Goal: Task Accomplishment & Management: Use online tool/utility

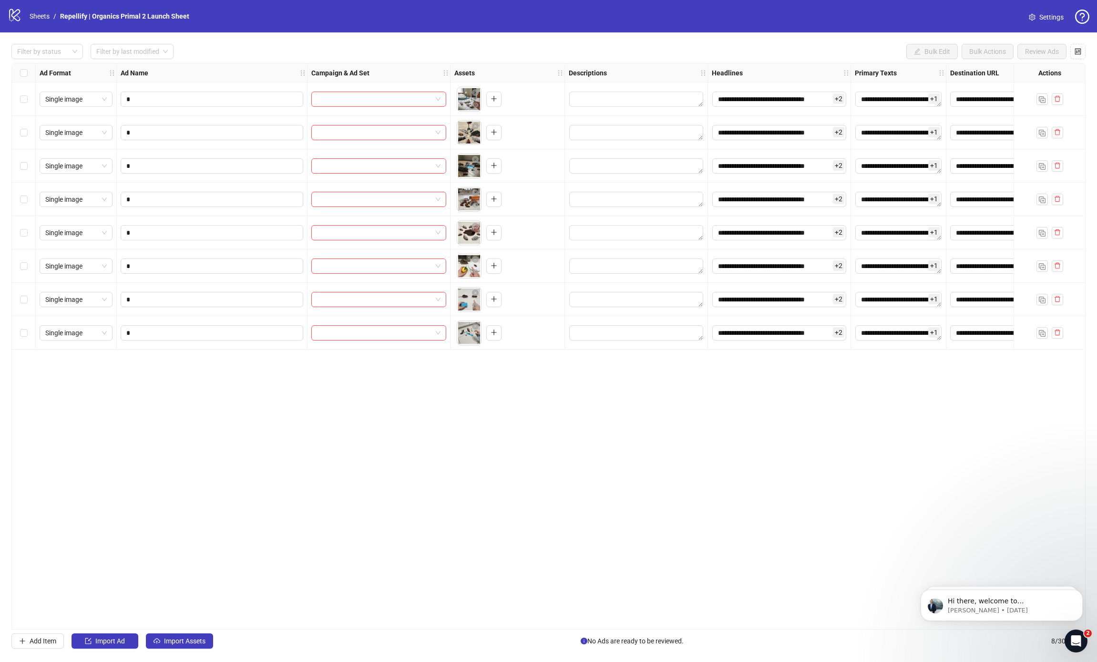
click at [286, 444] on div "**********" at bounding box center [548, 346] width 1074 height 566
click at [387, 105] on input "search" at bounding box center [374, 99] width 115 height 14
drag, startPoint x: 195, startPoint y: 544, endPoint x: 53, endPoint y: 178, distance: 392.7
click at [195, 544] on div "**********" at bounding box center [548, 346] width 1074 height 566
click at [352, 98] on input "search" at bounding box center [374, 99] width 115 height 14
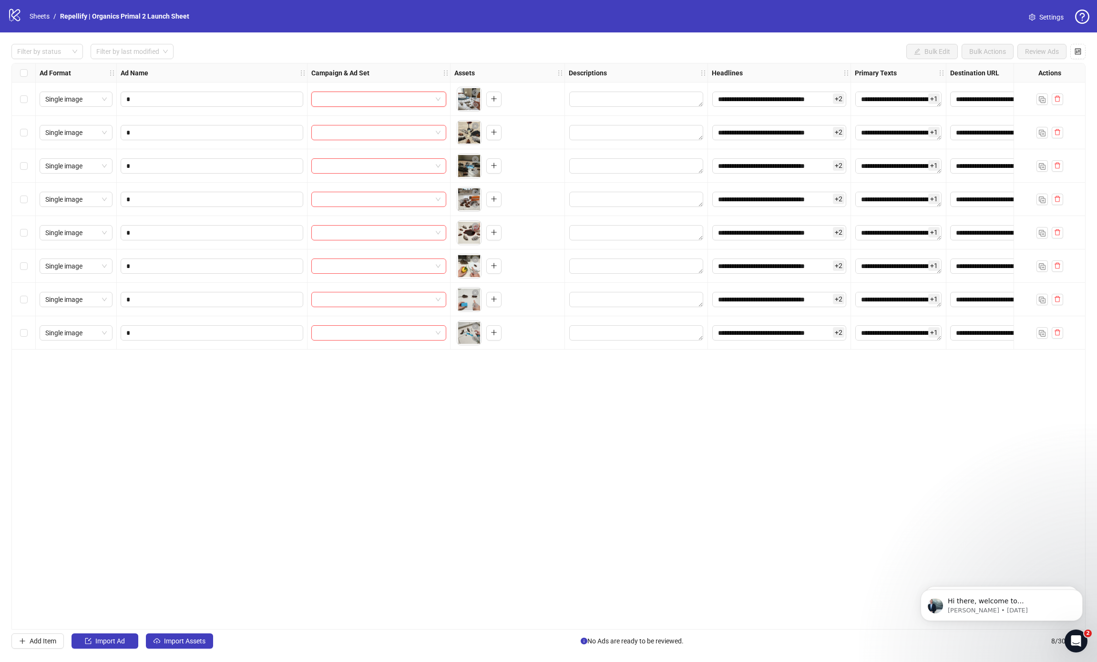
click at [364, 102] on input "search" at bounding box center [374, 99] width 115 height 14
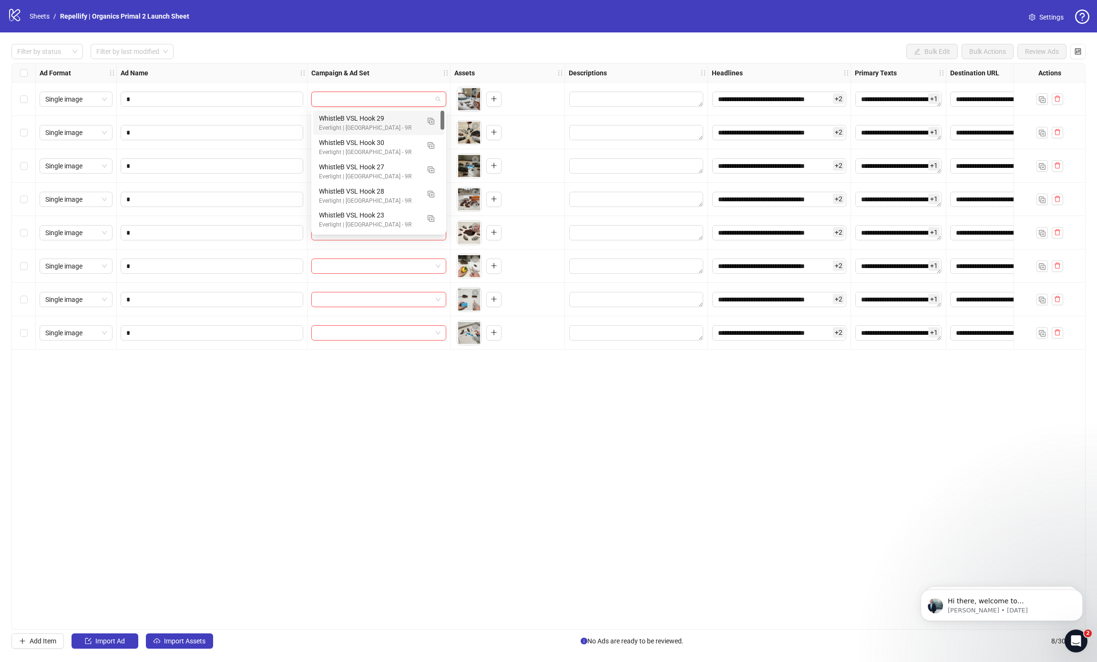
drag, startPoint x: 361, startPoint y: 101, endPoint x: 442, endPoint y: 115, distance: 81.9
click at [361, 100] on input "search" at bounding box center [374, 99] width 115 height 14
click at [434, 123] on button "button" at bounding box center [430, 120] width 15 height 15
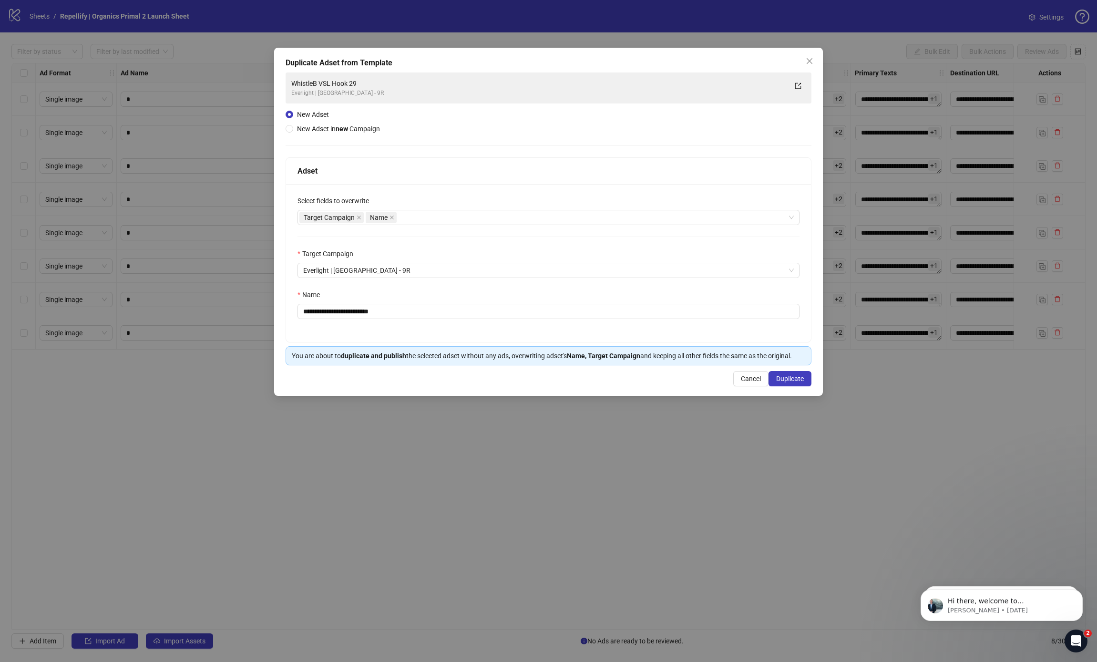
drag, startPoint x: 310, startPoint y: 131, endPoint x: 2, endPoint y: 144, distance: 308.7
click at [276, 136] on div "**********" at bounding box center [548, 222] width 549 height 348
drag, startPoint x: 356, startPoint y: 270, endPoint x: 324, endPoint y: 168, distance: 107.0
click at [356, 269] on span "Everlight | [GEOGRAPHIC_DATA] - 9R" at bounding box center [548, 270] width 491 height 14
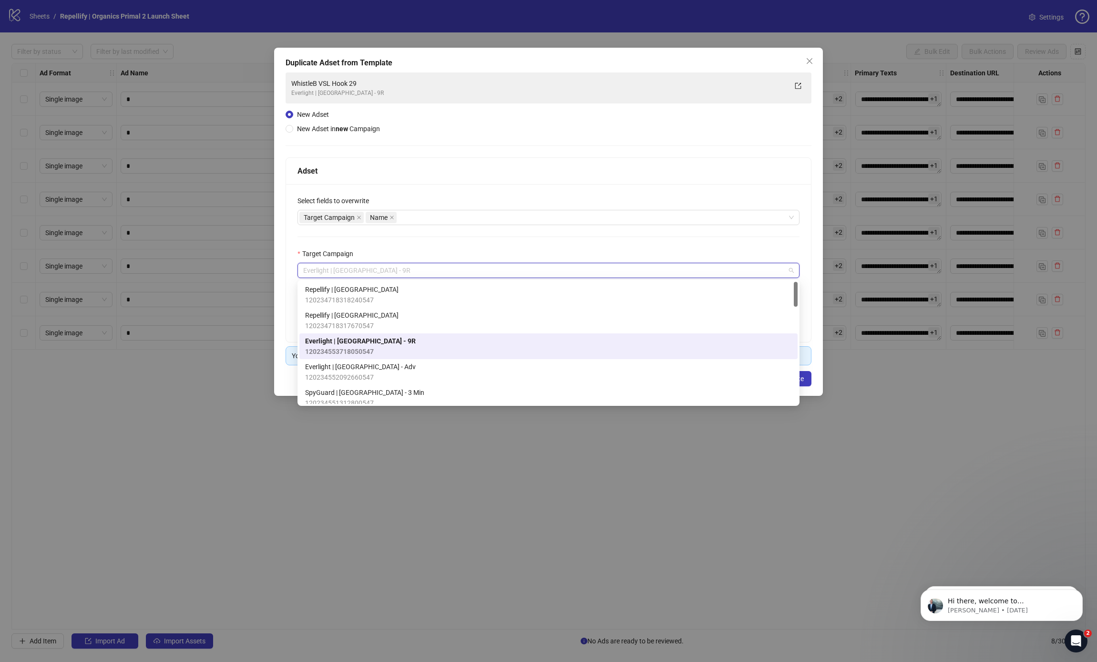
click at [314, 134] on div "**********" at bounding box center [549, 218] width 526 height 293
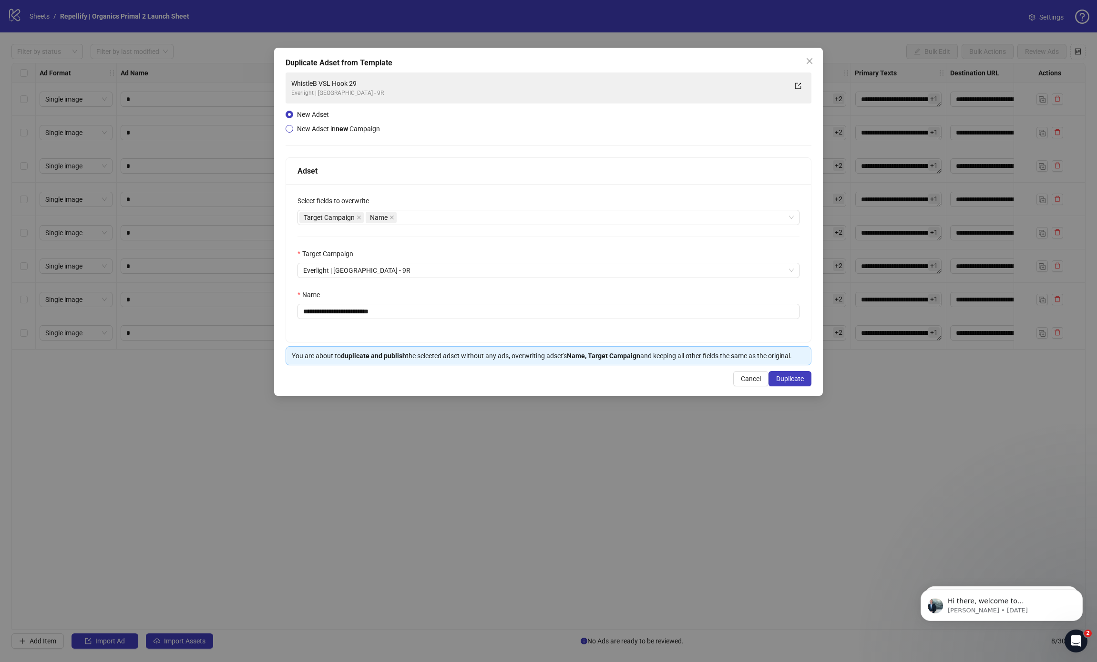
click at [315, 130] on span "New Adset in new Campaign" at bounding box center [338, 129] width 83 height 8
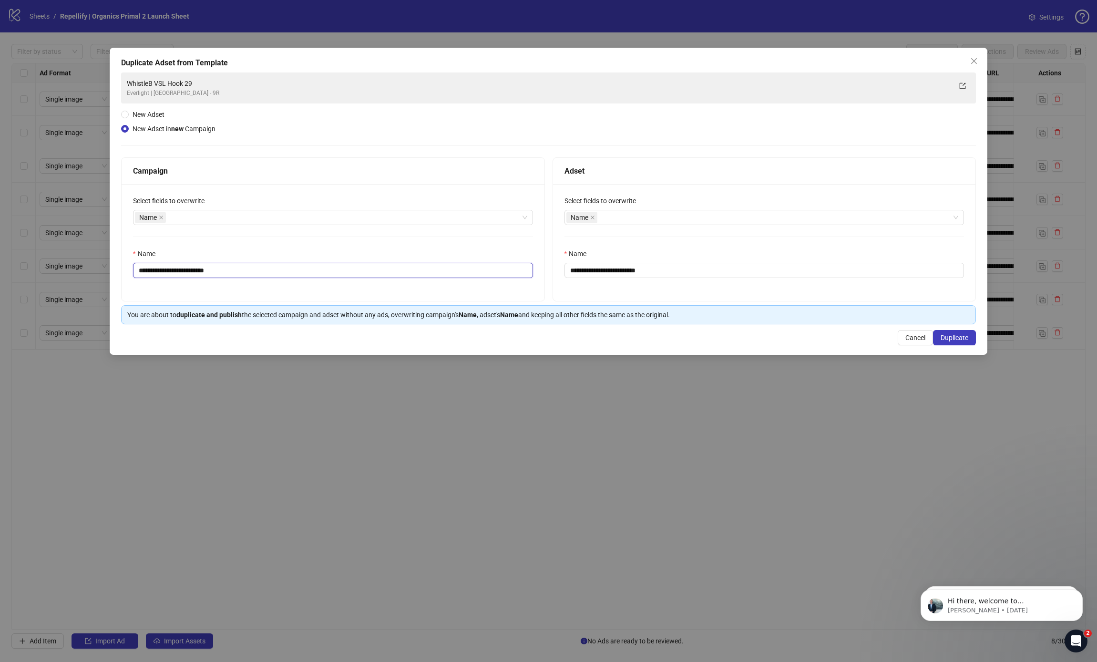
click at [148, 269] on input "**********" at bounding box center [332, 270] width 399 height 15
type input "**********"
click at [616, 268] on input "**********" at bounding box center [763, 270] width 399 height 15
click at [683, 224] on div "Name" at bounding box center [763, 217] width 399 height 15
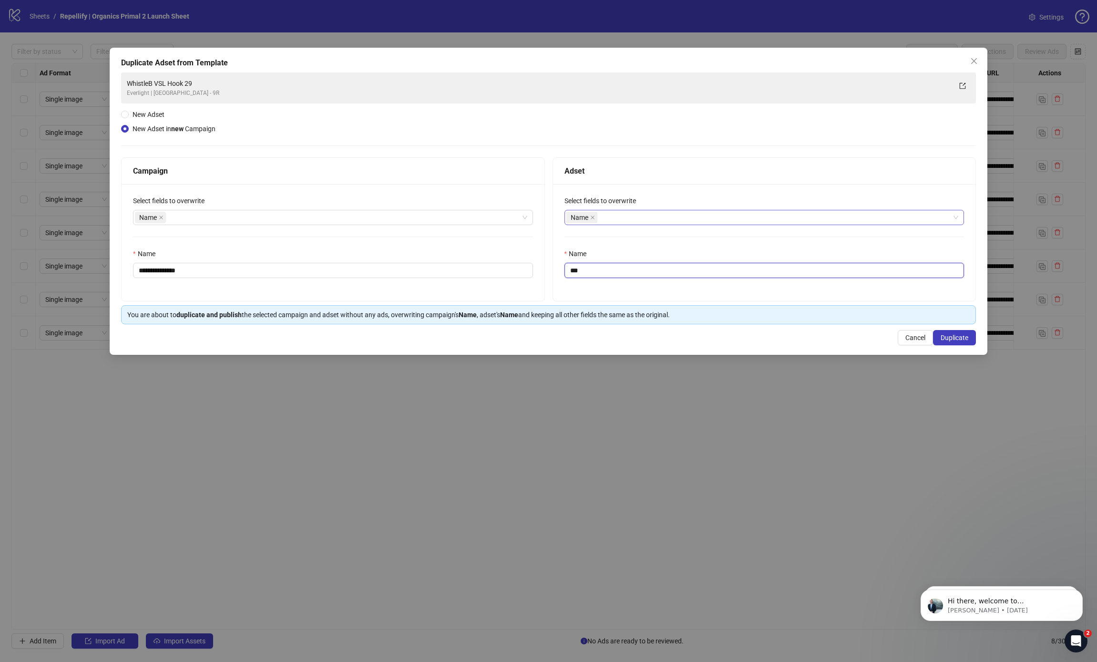
type input "***"
click at [595, 270] on div "Start time" at bounding box center [764, 267] width 384 height 10
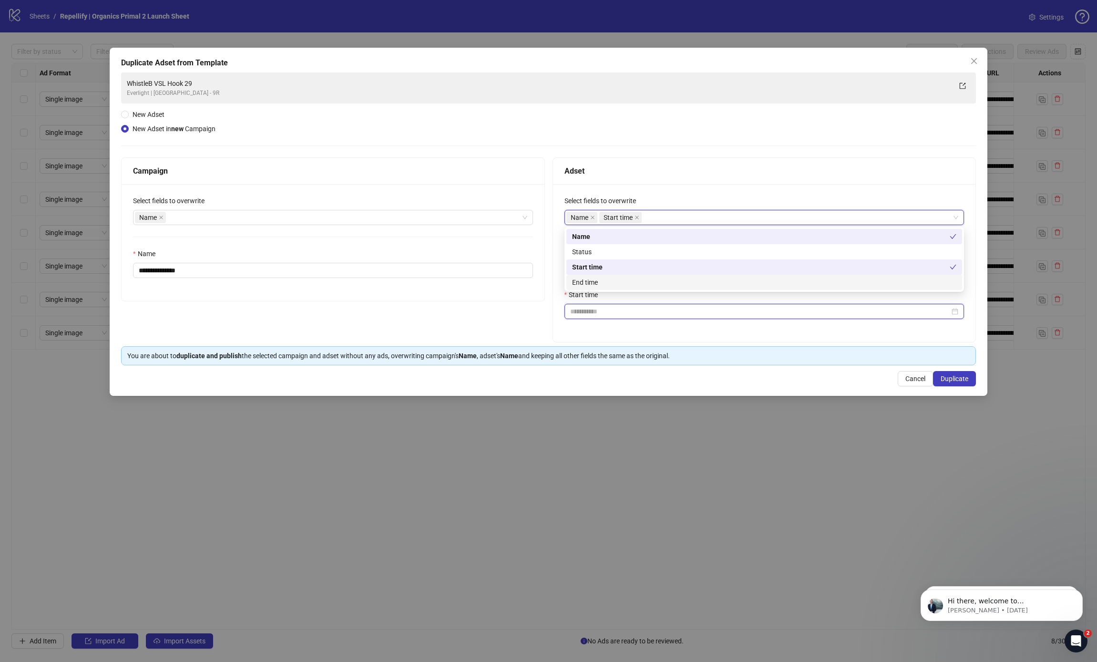
click at [597, 307] on input "Start time" at bounding box center [759, 311] width 379 height 10
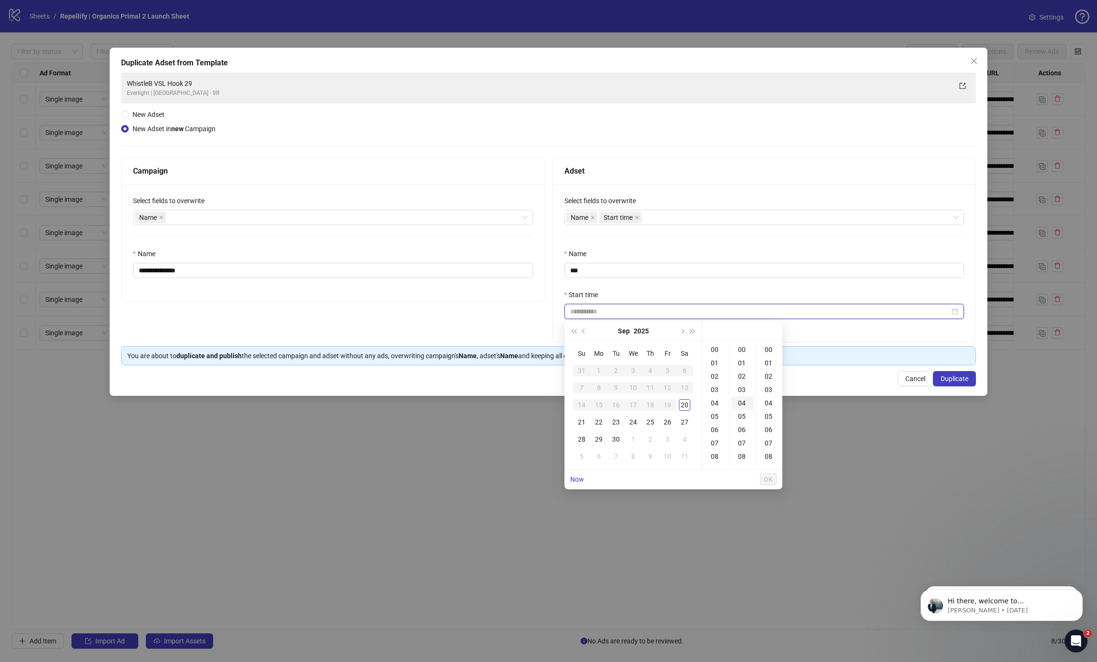
type input "**********"
click at [684, 408] on div "20" at bounding box center [684, 404] width 11 height 11
click at [712, 389] on div "03" at bounding box center [715, 389] width 23 height 13
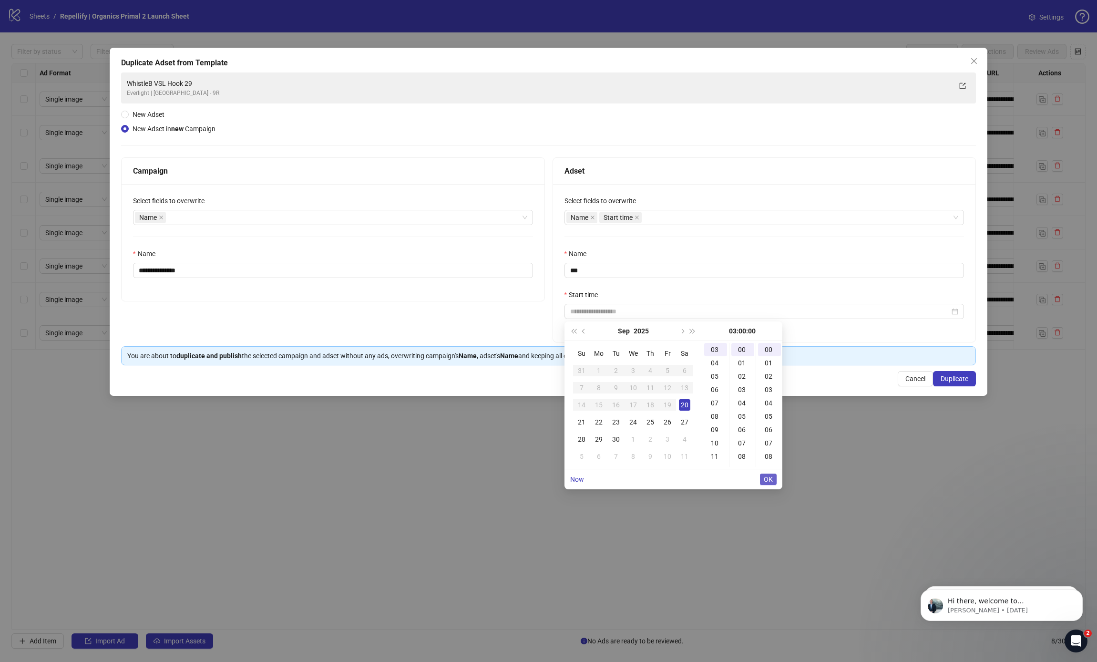
type input "**********"
click at [766, 477] on span "OK" at bounding box center [768, 479] width 9 height 8
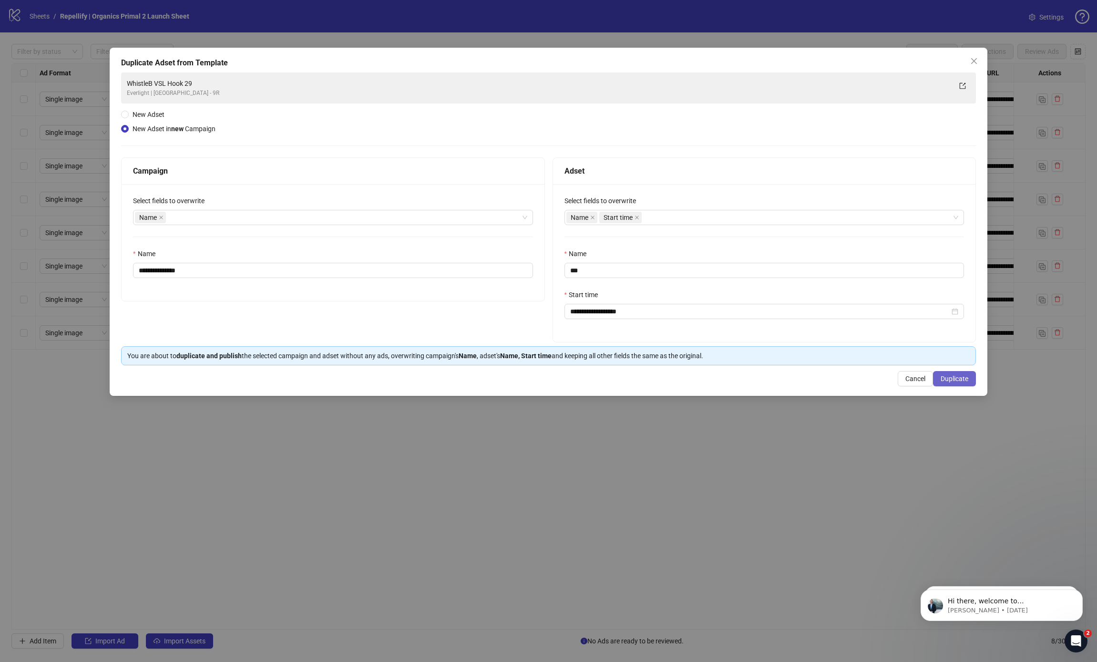
click at [943, 380] on span "Duplicate" at bounding box center [955, 379] width 28 height 8
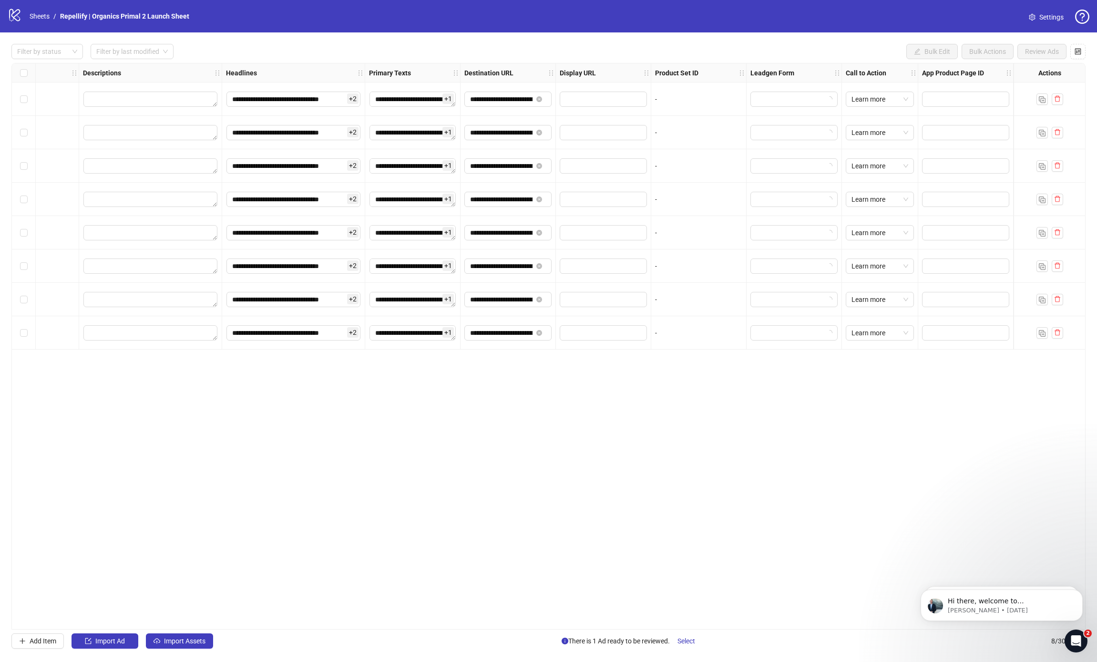
scroll to position [0, 0]
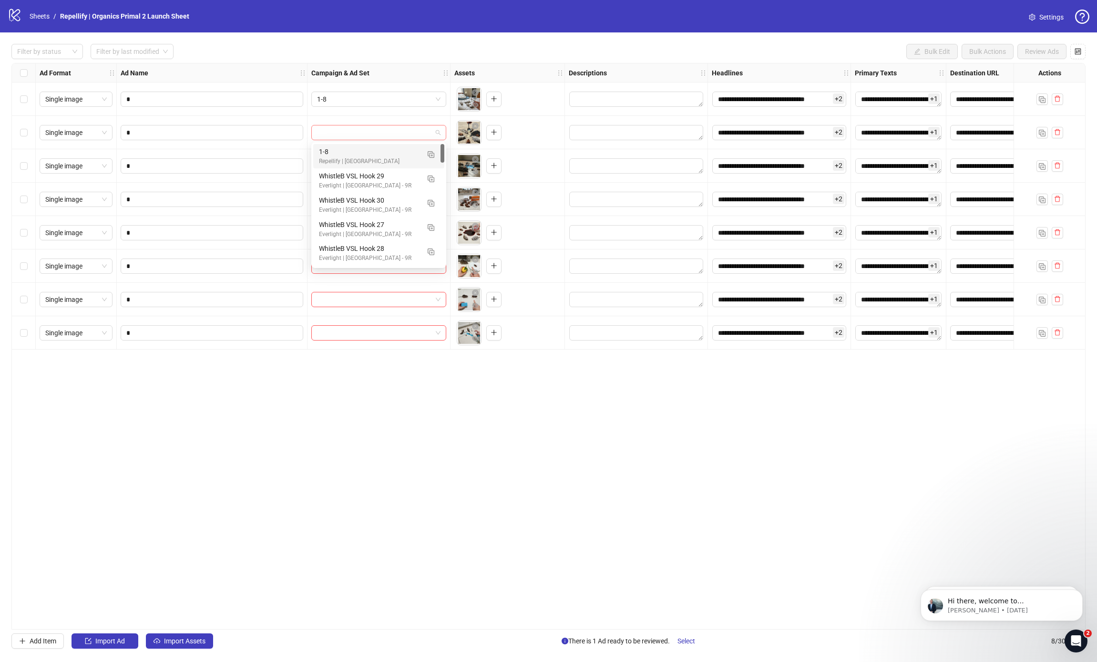
click at [317, 125] on div at bounding box center [378, 132] width 135 height 15
click at [332, 144] on div "1-8 Repellify | [GEOGRAPHIC_DATA]" at bounding box center [378, 156] width 131 height 24
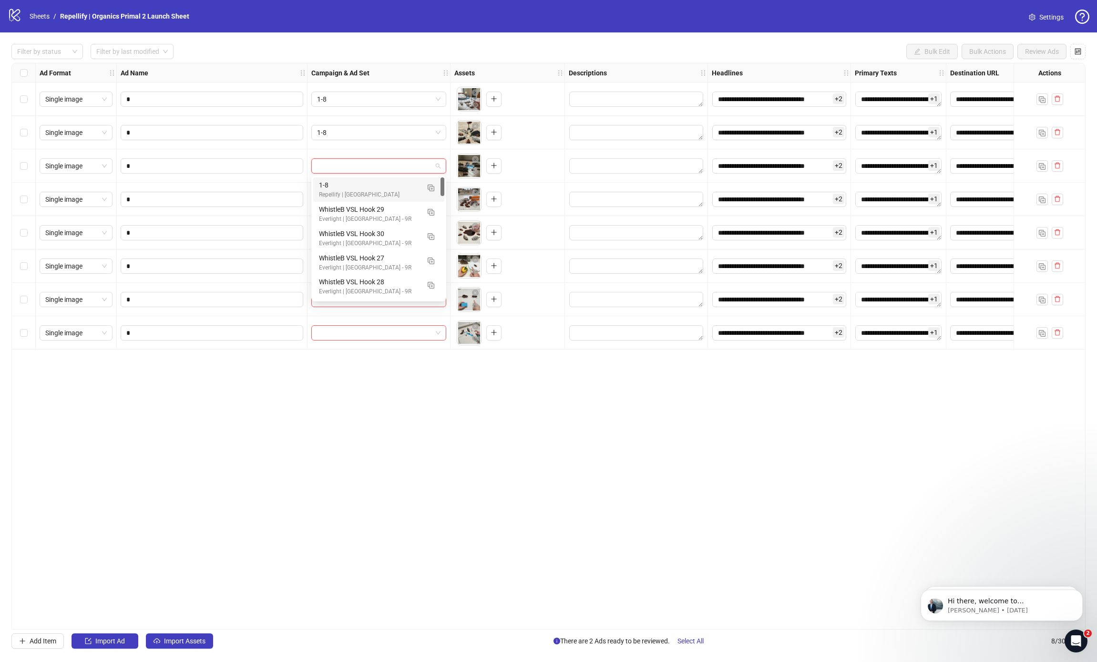
drag, startPoint x: 333, startPoint y: 162, endPoint x: 338, endPoint y: 169, distance: 8.3
click at [333, 163] on input "search" at bounding box center [374, 166] width 115 height 14
click at [347, 200] on div "1-8 Repellify | [GEOGRAPHIC_DATA]" at bounding box center [378, 189] width 131 height 24
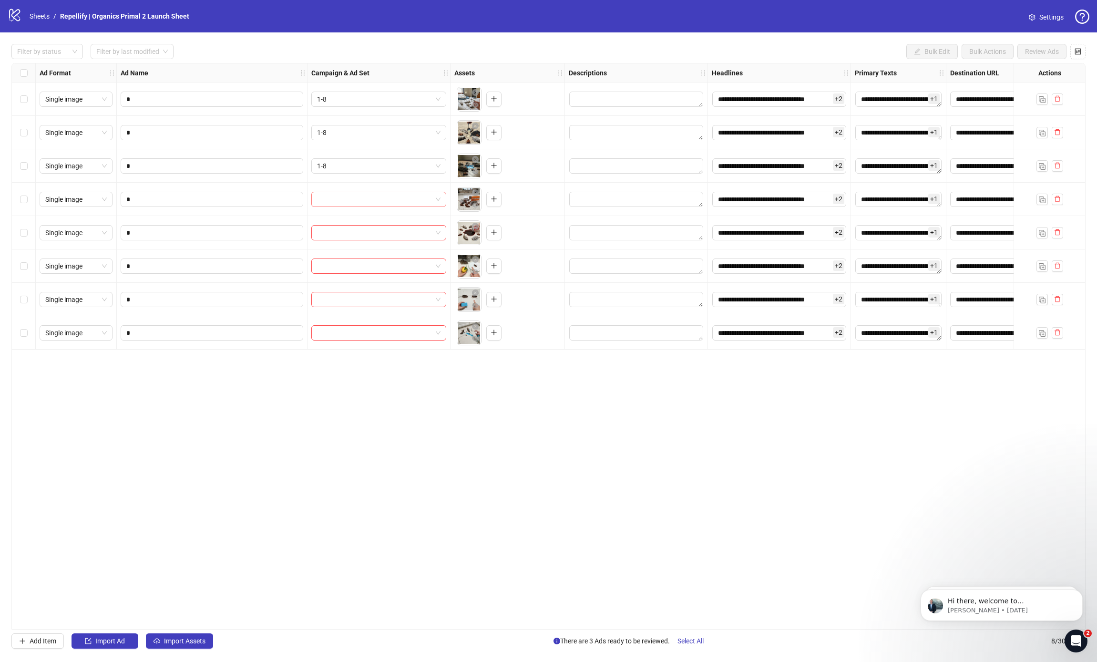
click at [343, 203] on input "search" at bounding box center [374, 199] width 115 height 14
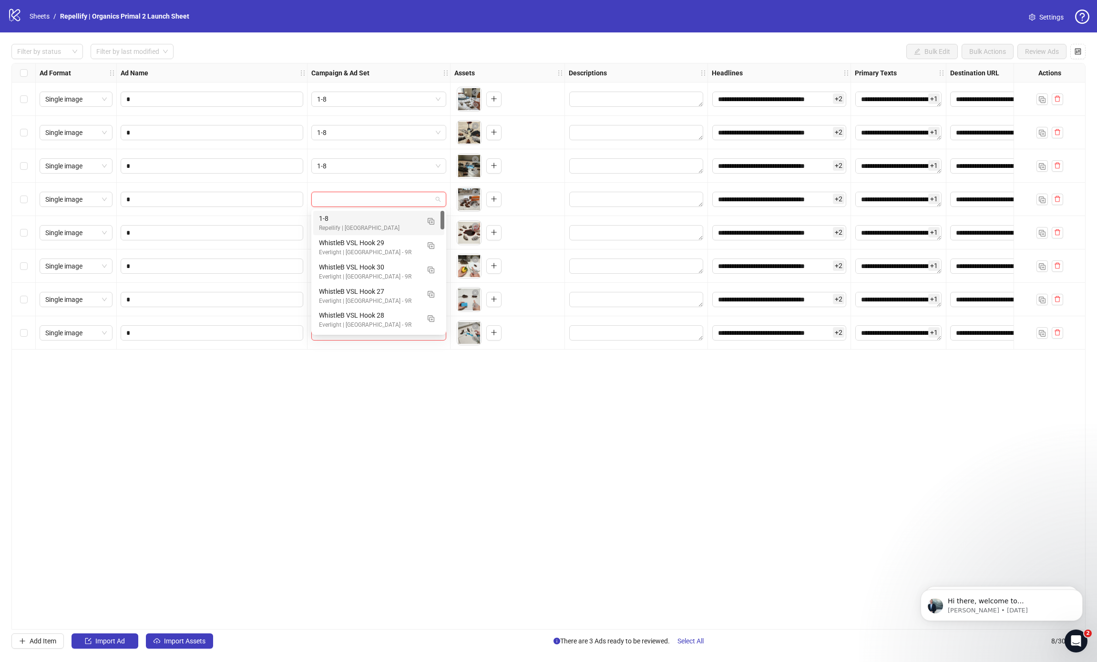
click at [347, 224] on div "Repellify | [GEOGRAPHIC_DATA]" at bounding box center [369, 228] width 101 height 9
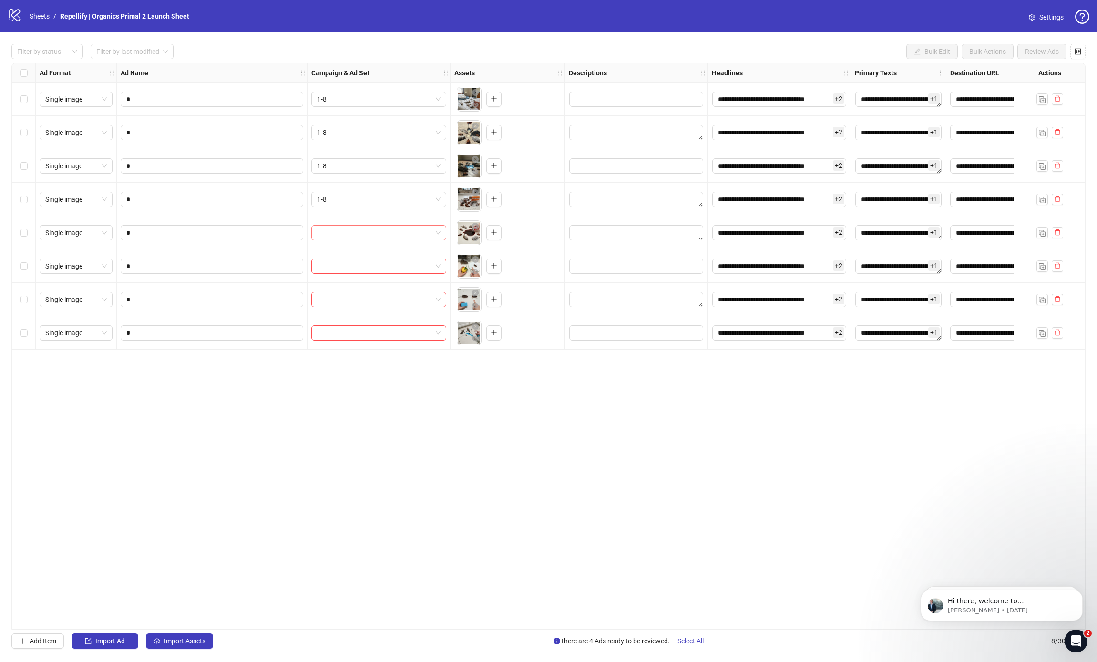
drag, startPoint x: 332, startPoint y: 242, endPoint x: 338, endPoint y: 232, distance: 12.2
click at [333, 241] on div at bounding box center [378, 232] width 143 height 33
click at [338, 232] on input "search" at bounding box center [374, 232] width 115 height 14
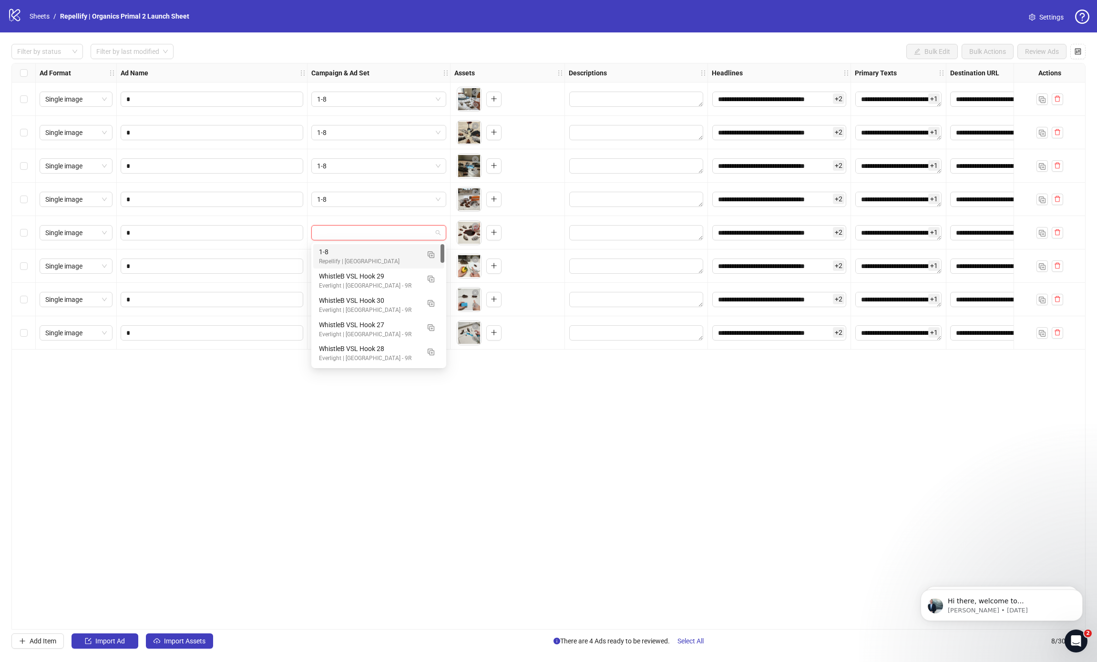
click at [332, 258] on div "Repellify | [GEOGRAPHIC_DATA]" at bounding box center [369, 261] width 101 height 9
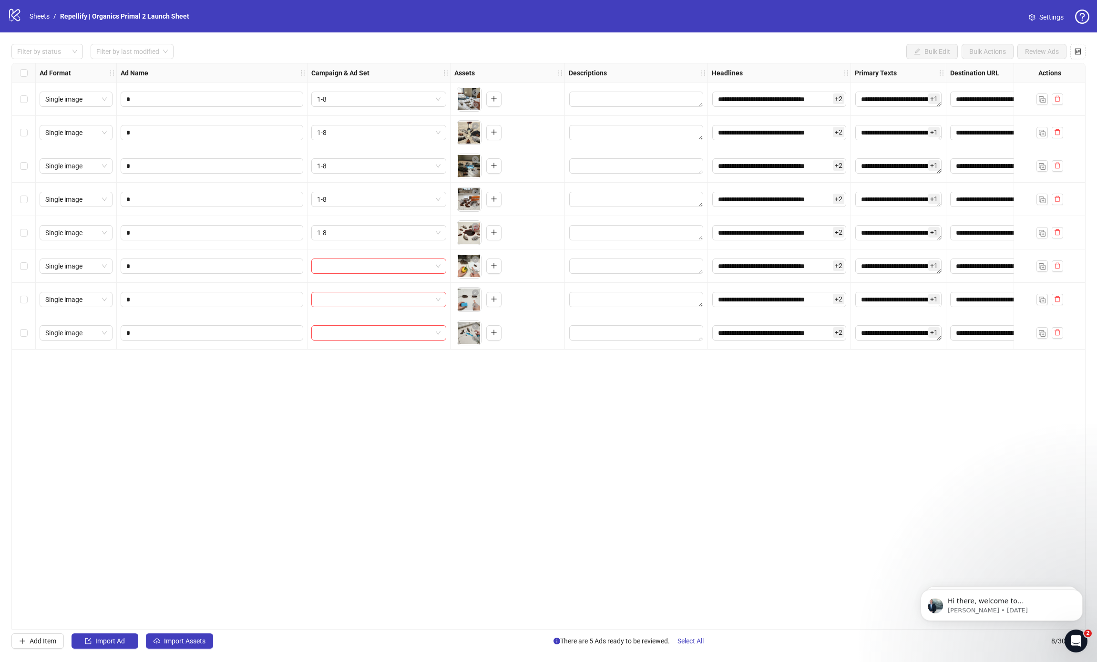
click at [329, 276] on div at bounding box center [378, 265] width 143 height 33
click at [332, 270] on input "search" at bounding box center [374, 266] width 115 height 14
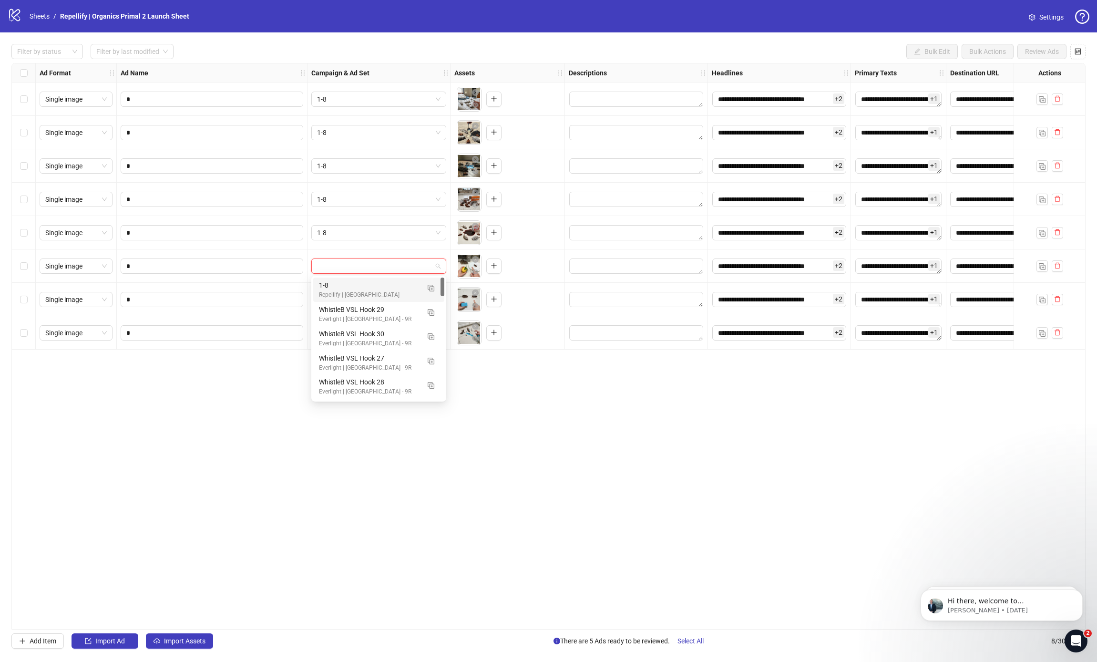
click at [333, 287] on div "1-8" at bounding box center [369, 285] width 101 height 10
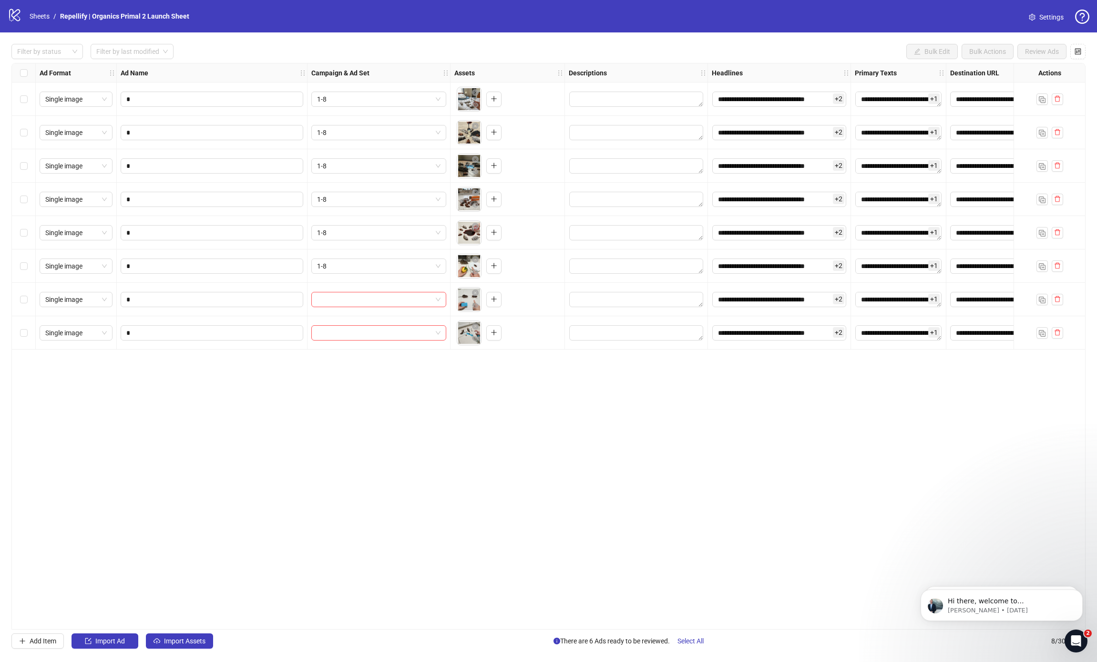
click at [328, 312] on div at bounding box center [378, 299] width 143 height 33
click at [330, 306] on input "search" at bounding box center [374, 299] width 115 height 14
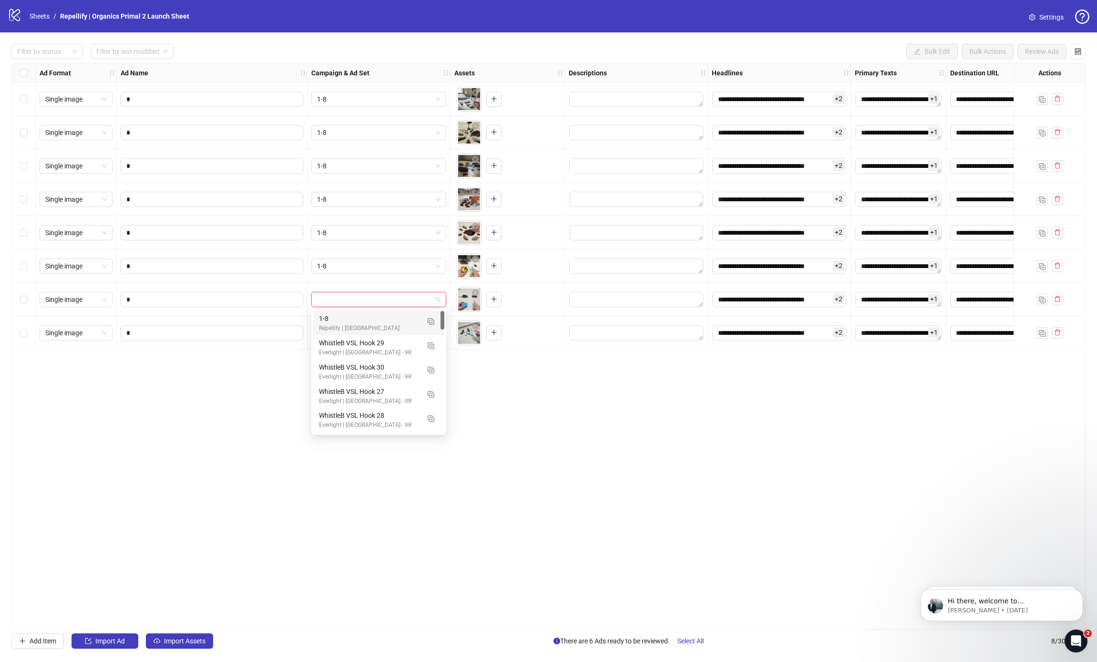
click at [332, 316] on div "1-8" at bounding box center [369, 318] width 101 height 10
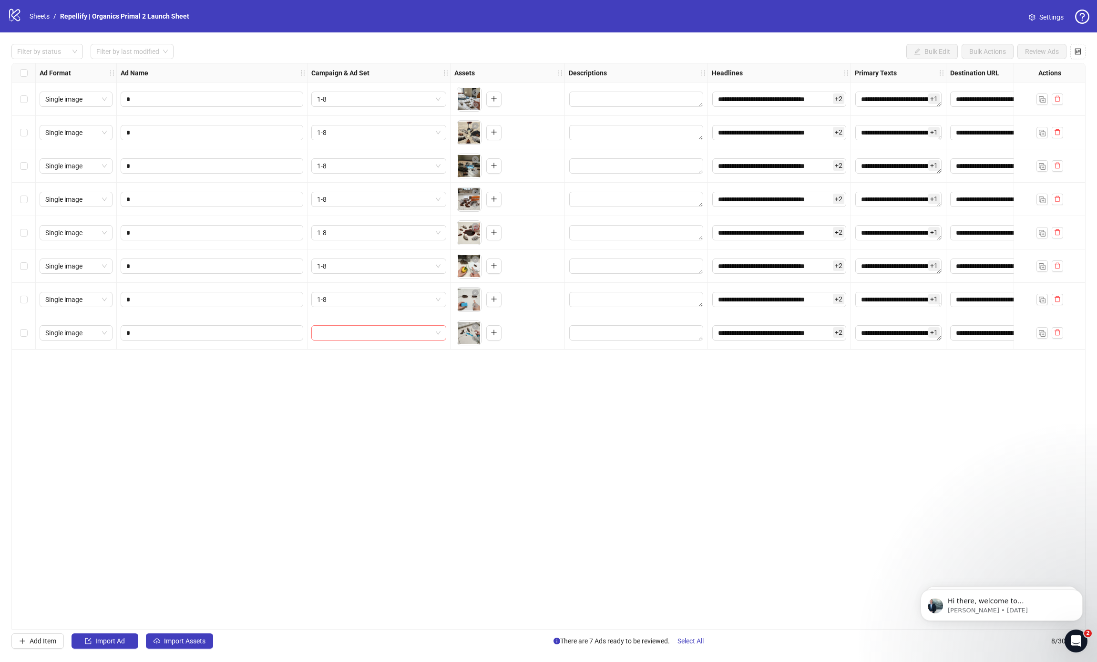
click at [337, 330] on input "search" at bounding box center [374, 333] width 115 height 14
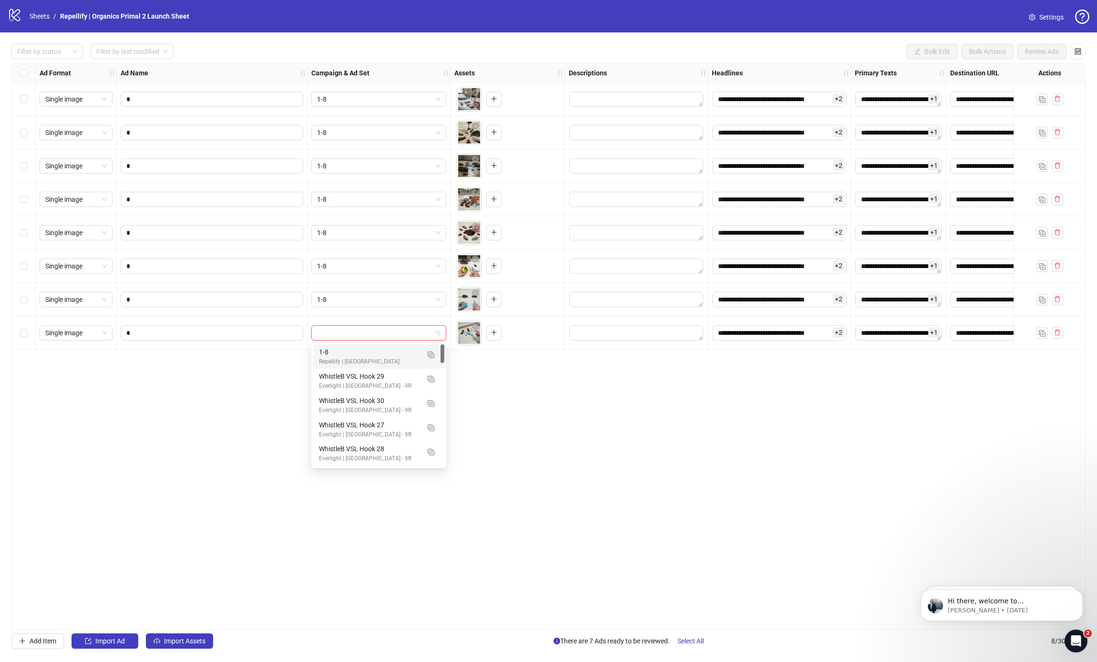
click at [357, 366] on div "1-8 Repellify | [GEOGRAPHIC_DATA]" at bounding box center [378, 356] width 131 height 24
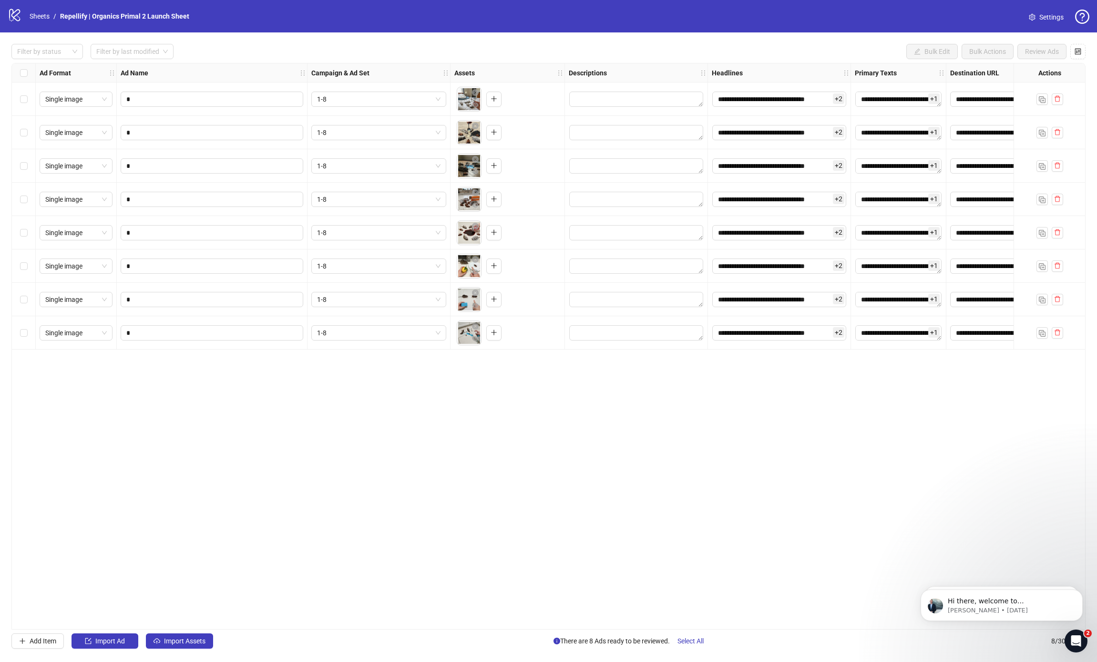
click at [573, 523] on div "**********" at bounding box center [548, 346] width 1074 height 566
click at [1075, 594] on button "Dismiss notification" at bounding box center [1080, 592] width 12 height 12
click at [1078, 593] on icon "Dismiss notification" at bounding box center [1079, 591] width 5 height 5
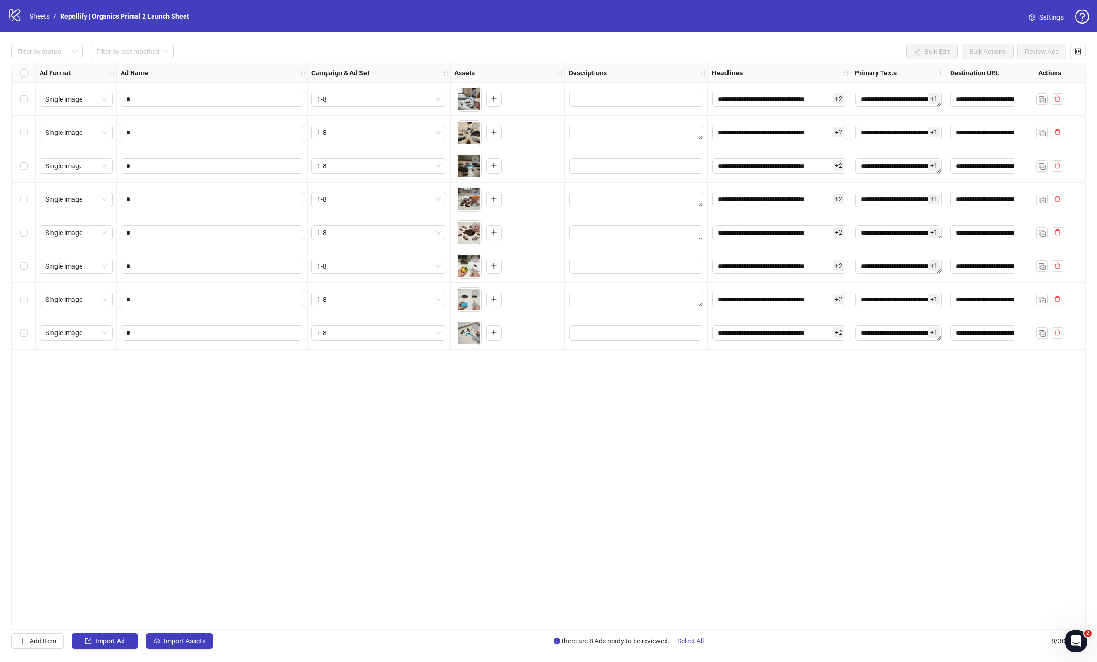
click at [705, 531] on div "**********" at bounding box center [548, 346] width 1074 height 566
click at [461, 300] on body "**********" at bounding box center [548, 331] width 1097 height 662
click at [696, 641] on span "Select All" at bounding box center [690, 641] width 26 height 8
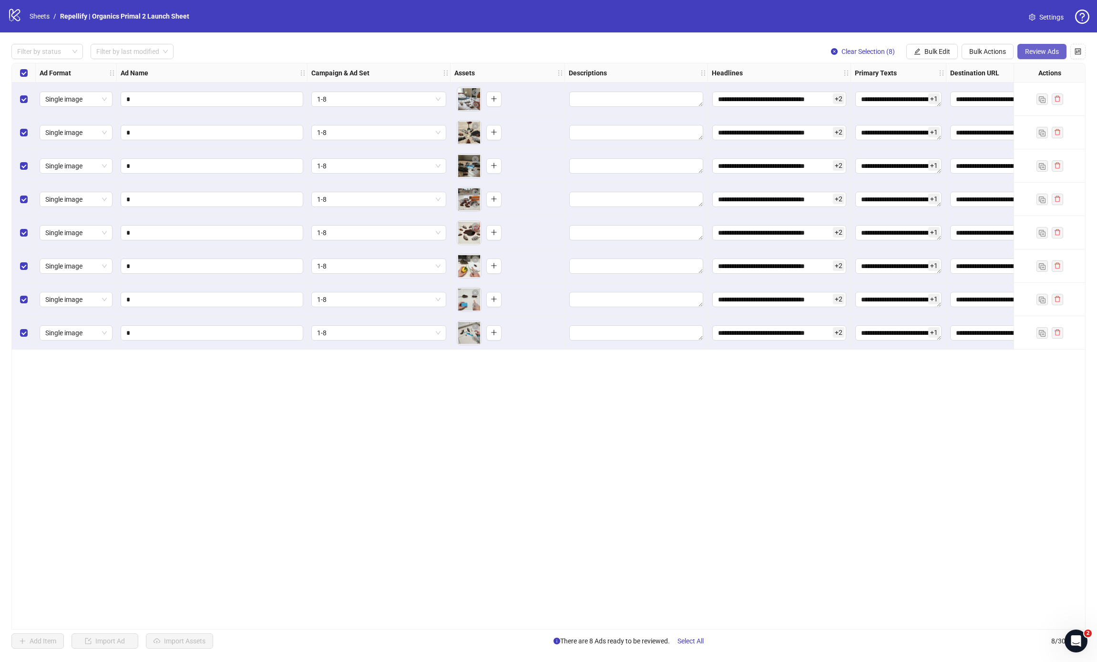
click at [1027, 55] on span "Review Ads" at bounding box center [1042, 52] width 34 height 8
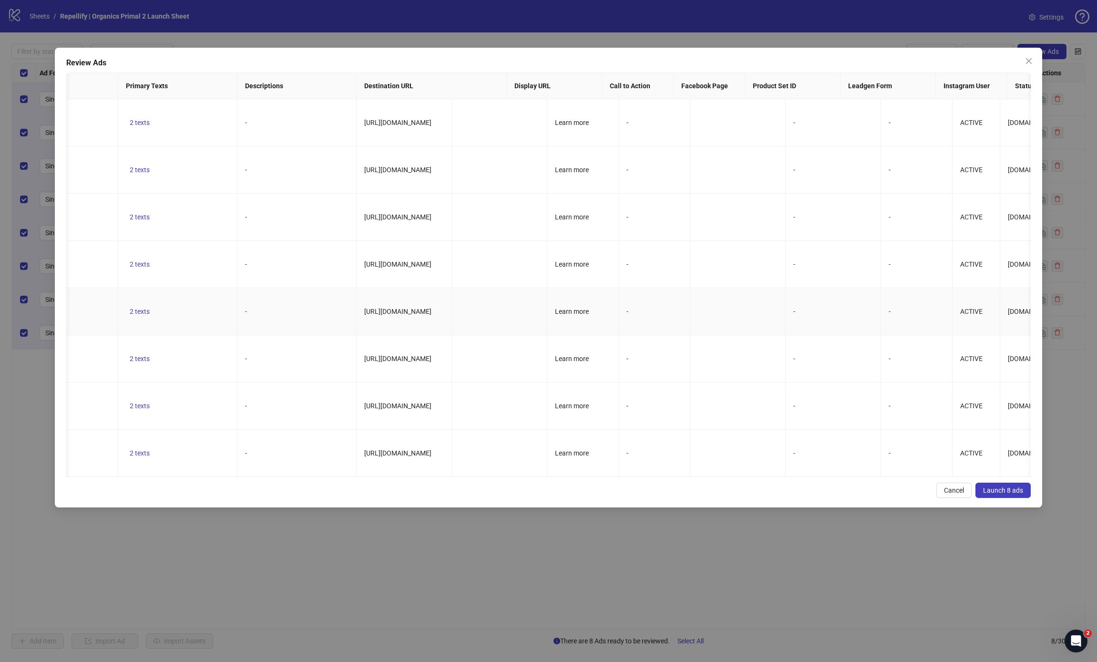
scroll to position [0, 888]
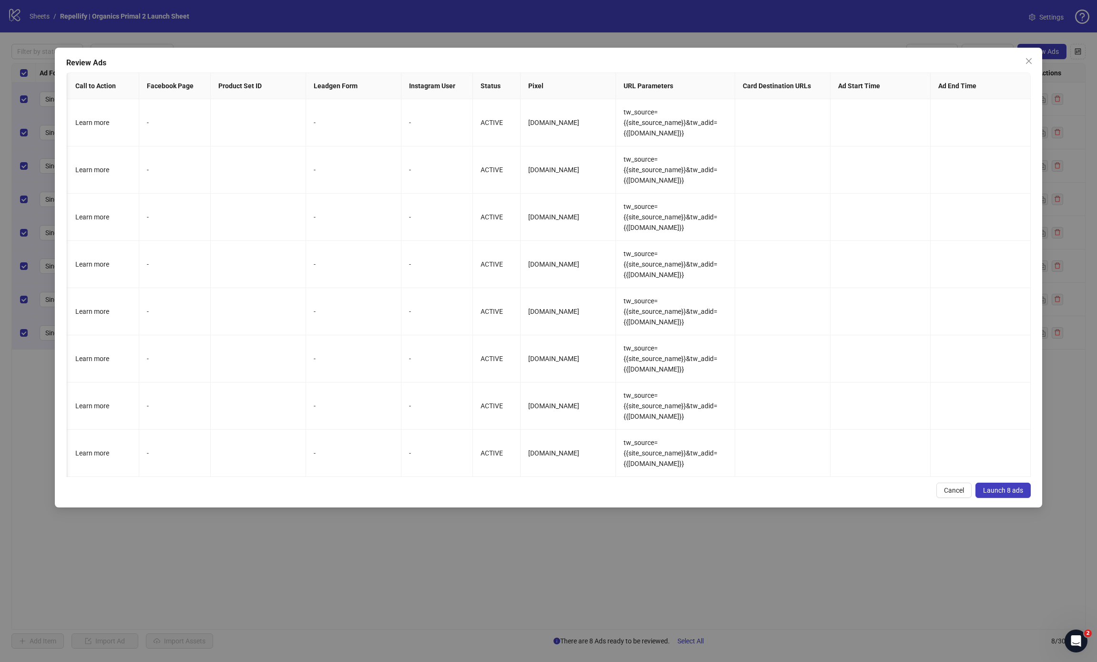
click at [995, 492] on span "Launch 8 ads" at bounding box center [1003, 490] width 40 height 8
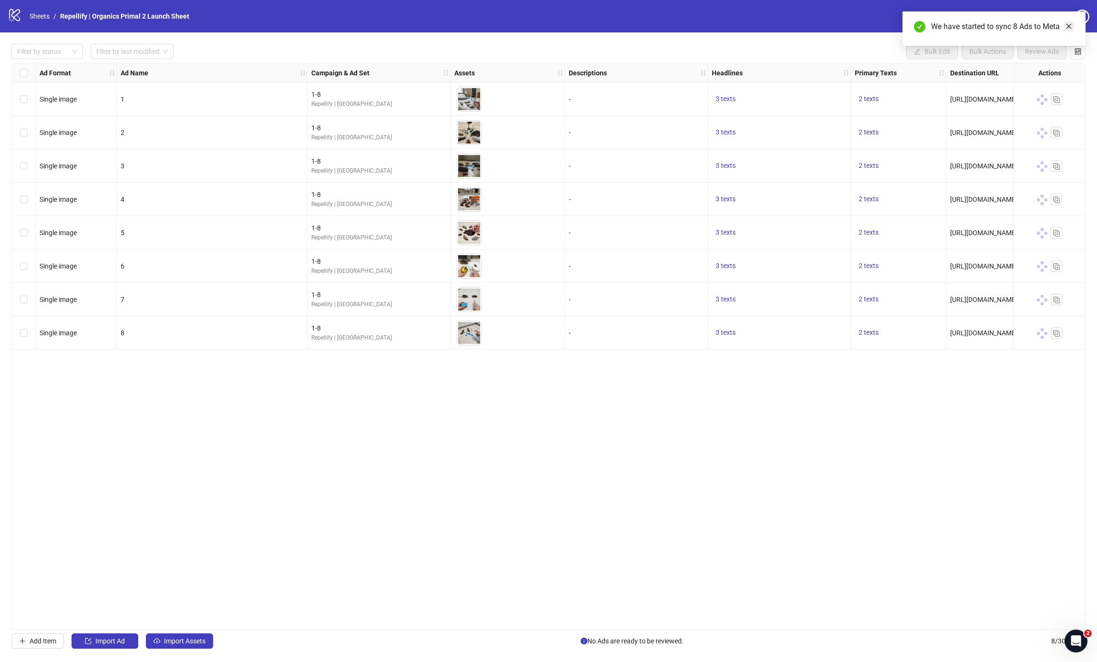
click at [1071, 26] on icon "close" at bounding box center [1068, 26] width 7 height 7
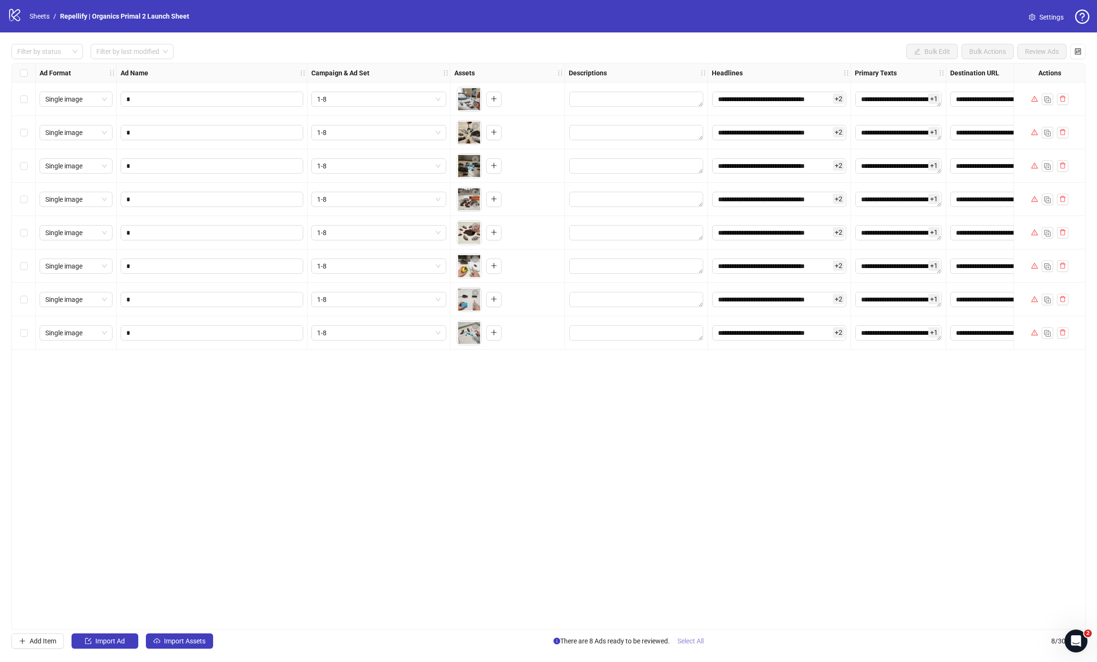
click at [685, 644] on span "Select All" at bounding box center [690, 641] width 26 height 8
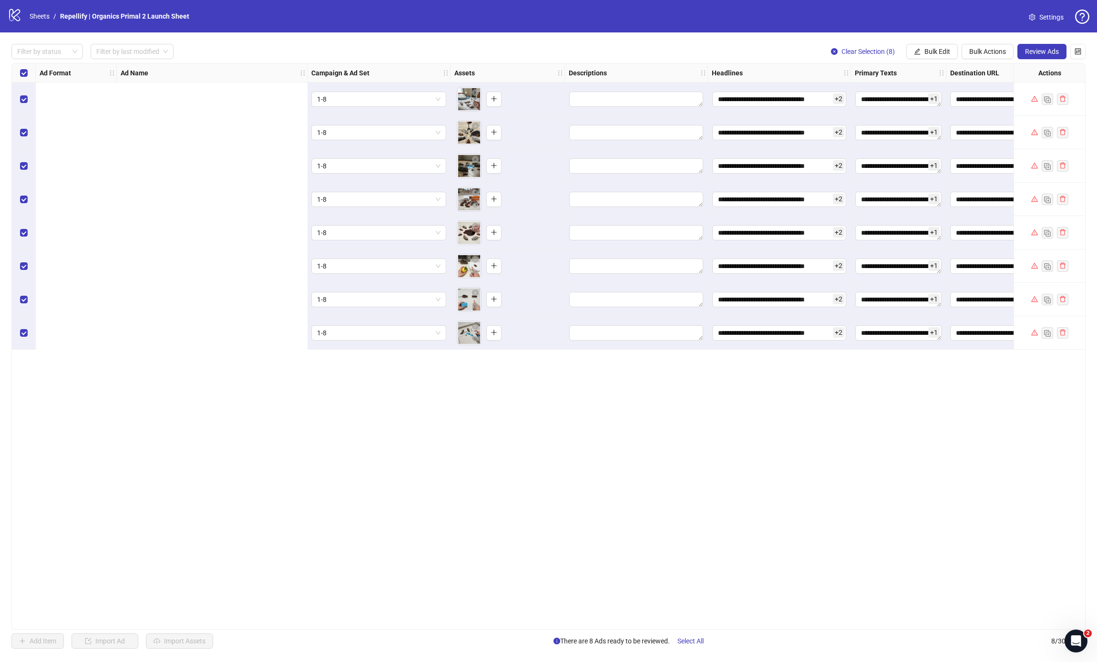
scroll to position [0, 486]
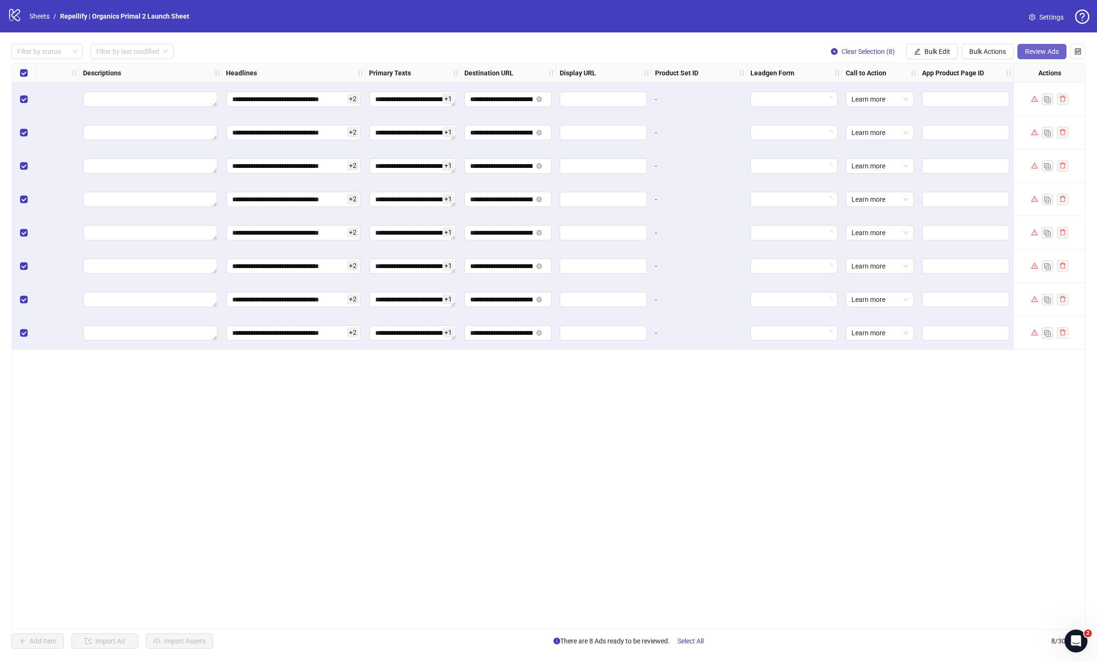
click at [1061, 48] on button "Review Ads" at bounding box center [1041, 51] width 49 height 15
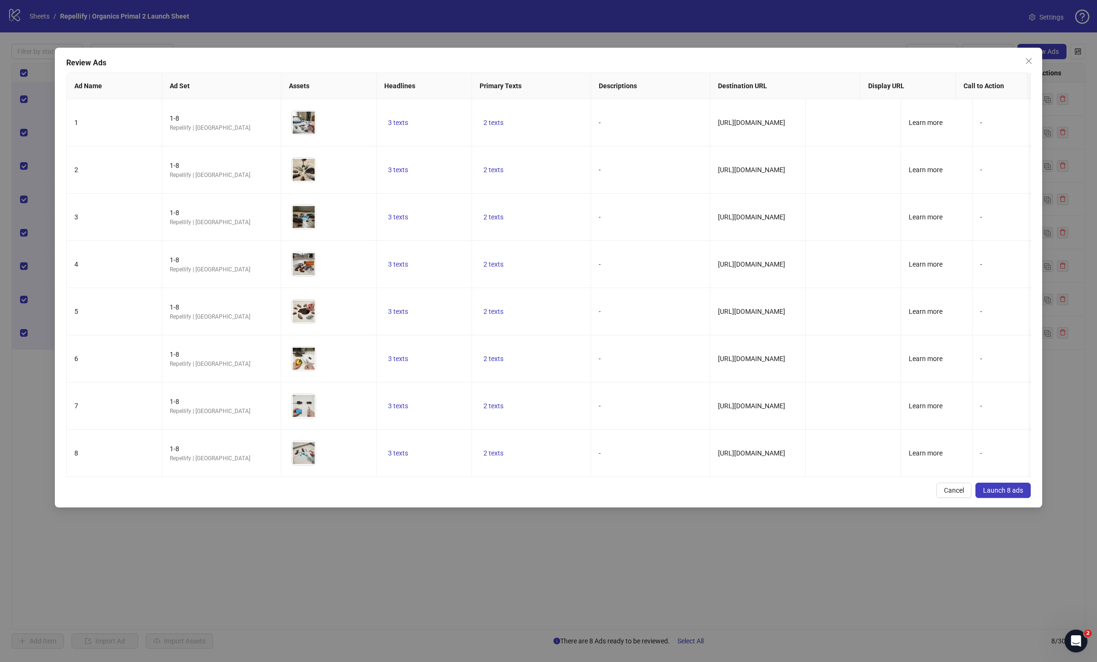
click at [1012, 495] on button "Launch 8 ads" at bounding box center [1002, 489] width 55 height 15
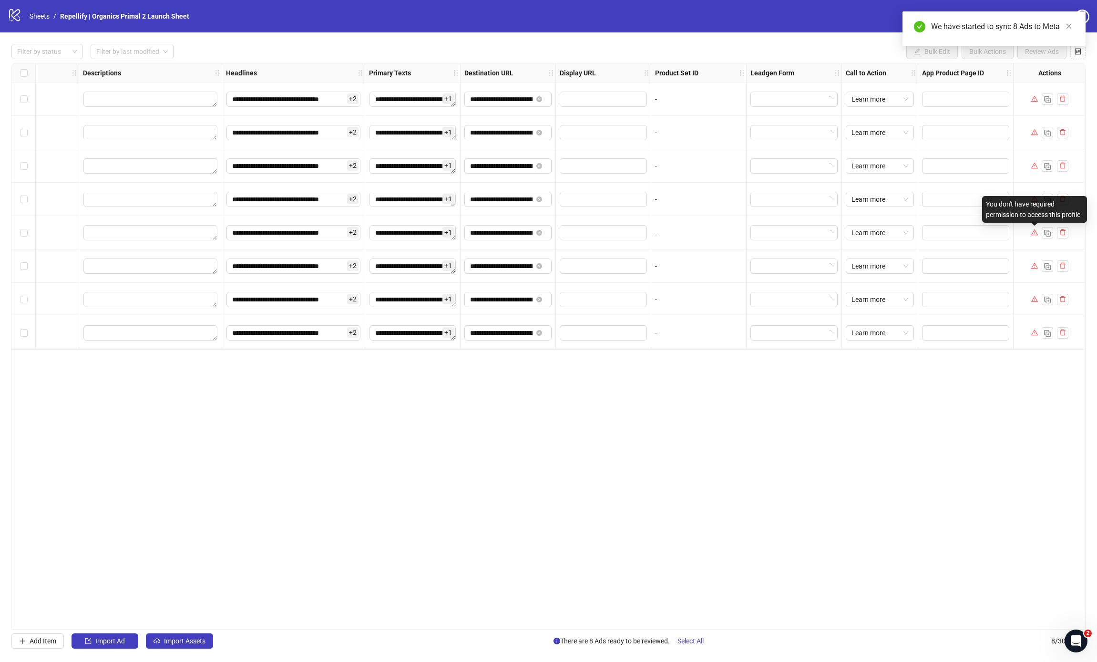
click at [1033, 233] on icon "warning" at bounding box center [1034, 232] width 7 height 6
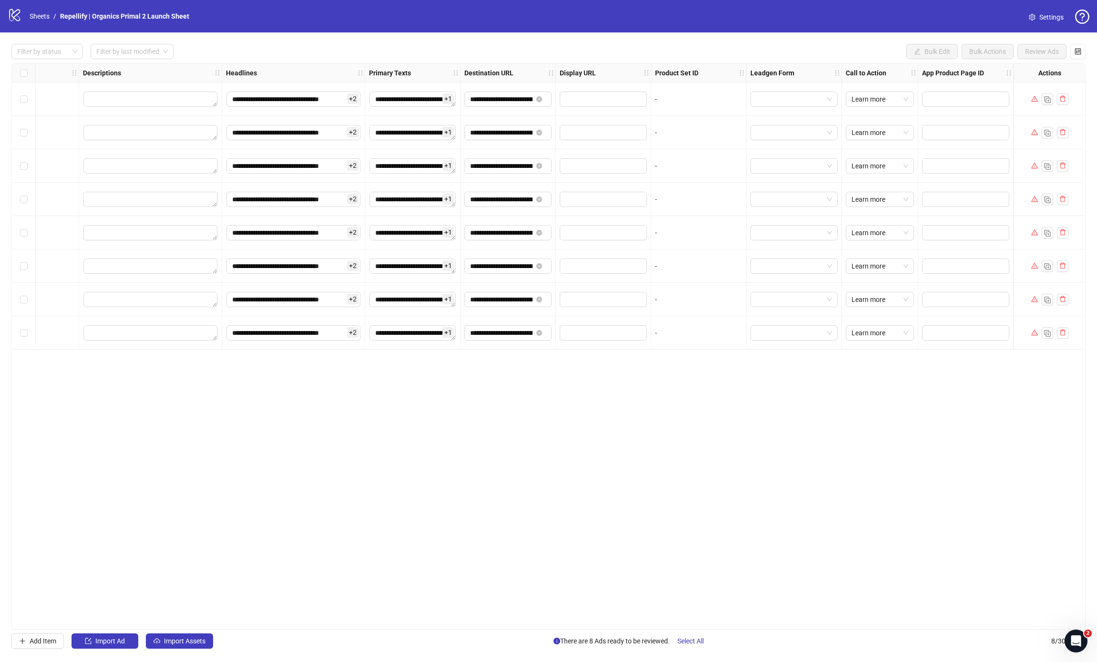
drag, startPoint x: 681, startPoint y: 635, endPoint x: 644, endPoint y: 573, distance: 71.9
click at [681, 635] on button "Select All" at bounding box center [690, 640] width 41 height 15
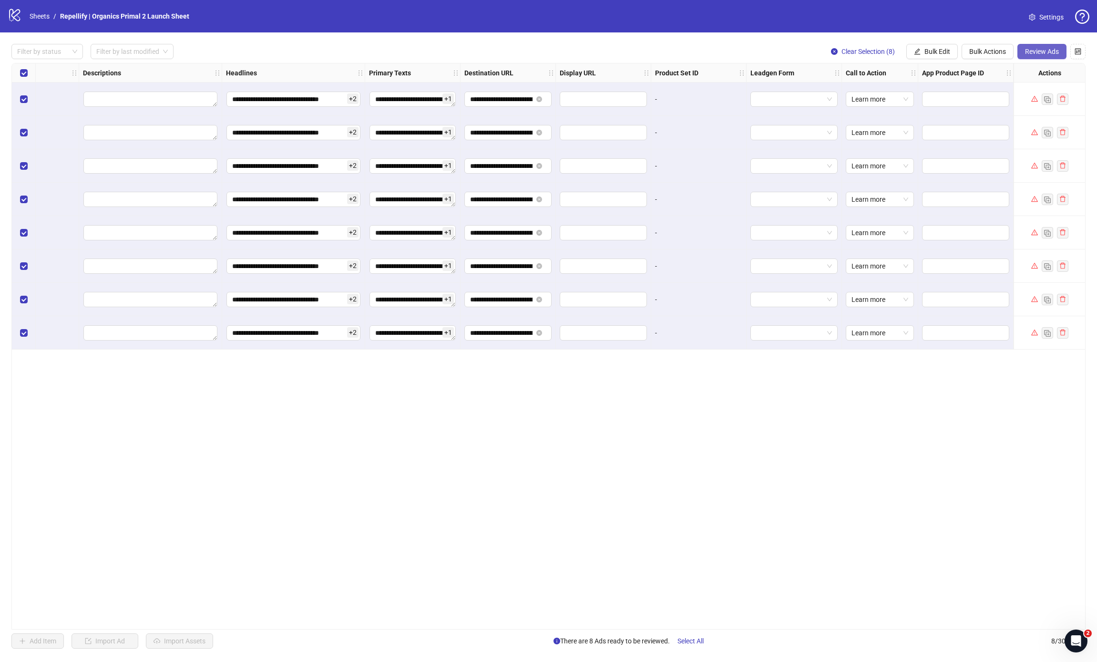
click at [1027, 51] on span "Review Ads" at bounding box center [1042, 52] width 34 height 8
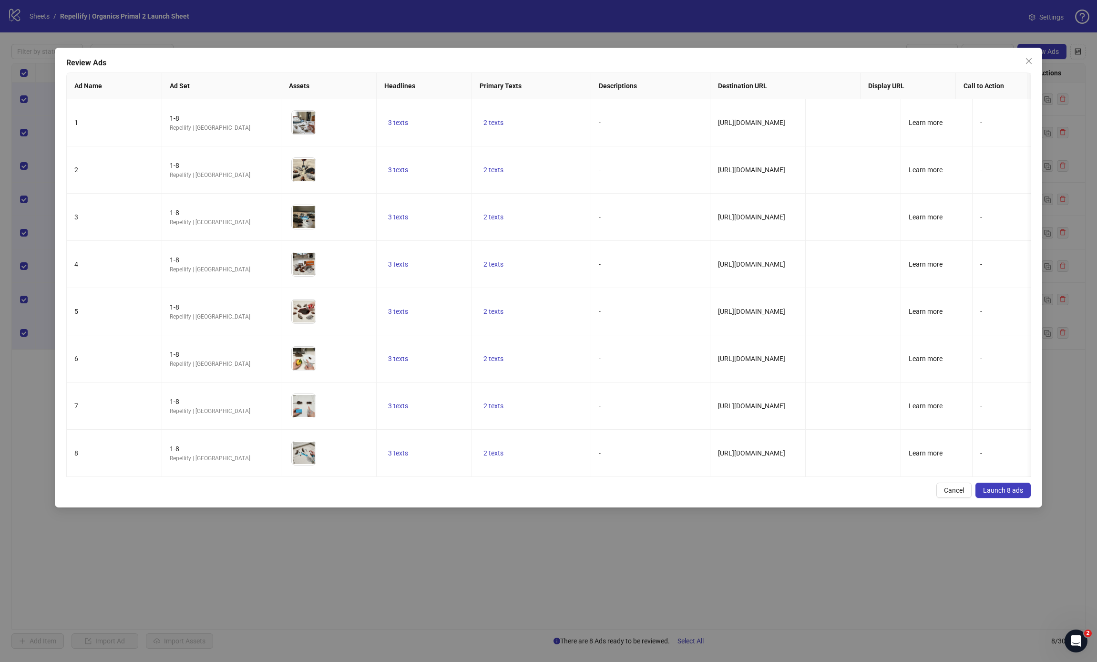
click at [987, 491] on span "Launch 8 ads" at bounding box center [1003, 490] width 40 height 8
